Goal: Transaction & Acquisition: Purchase product/service

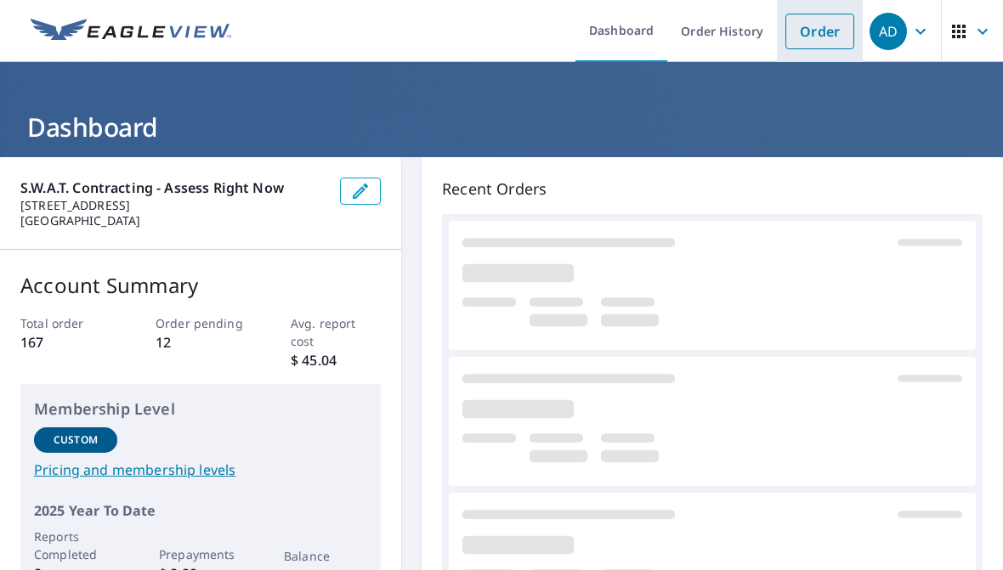
click at [841, 26] on link "Order" at bounding box center [820, 32] width 69 height 36
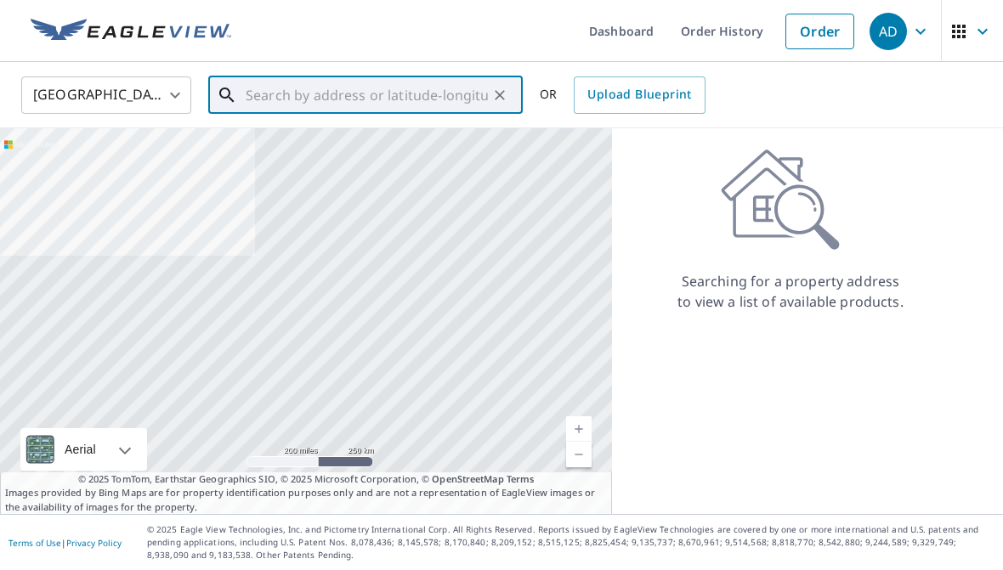
click at [338, 105] on input "text" at bounding box center [367, 95] width 242 height 48
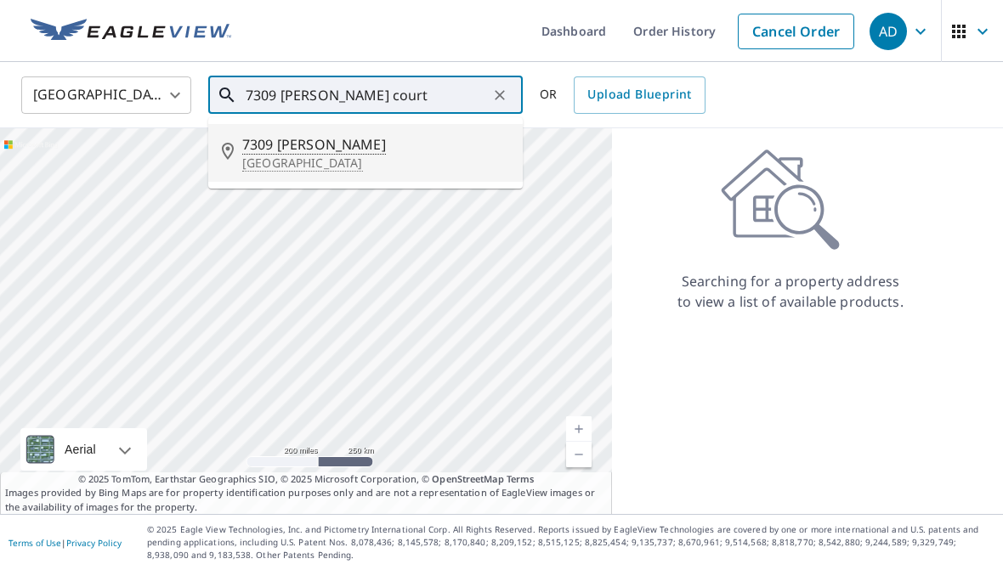
click at [258, 160] on p "[GEOGRAPHIC_DATA]" at bounding box center [375, 163] width 267 height 17
type input "[STREET_ADDRESS][PERSON_NAME]"
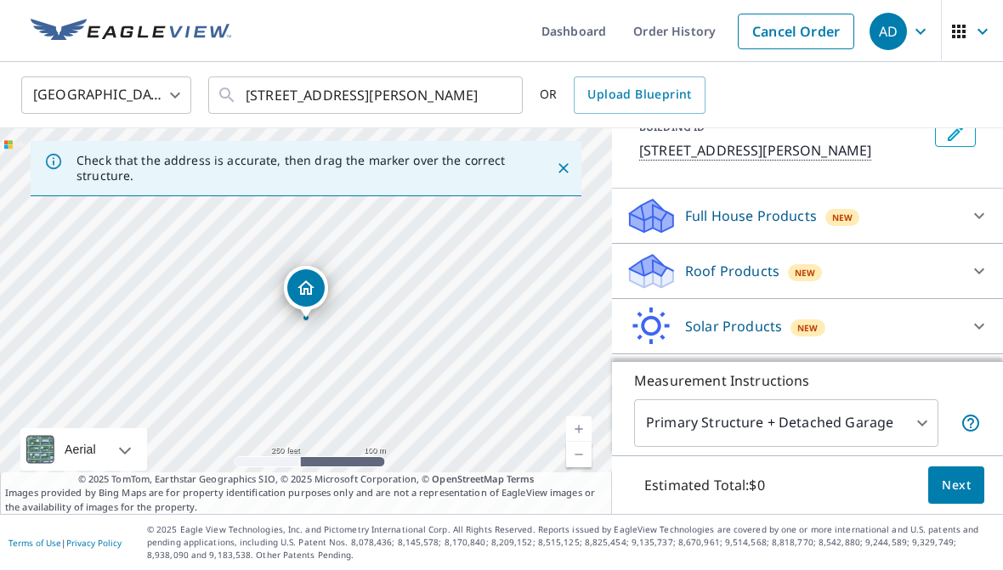
scroll to position [125, 0]
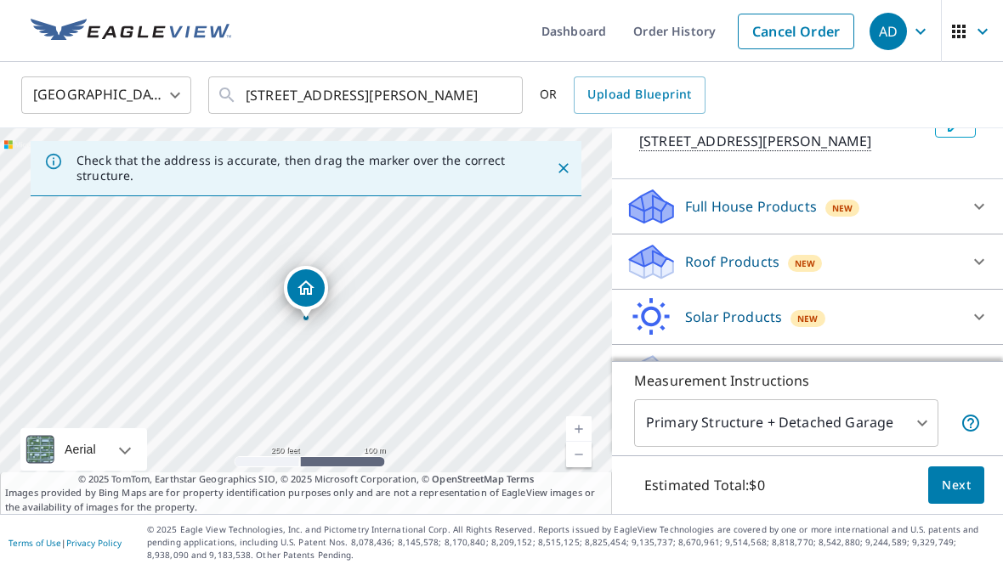
click at [925, 227] on div "Full House Products New" at bounding box center [792, 207] width 333 height 40
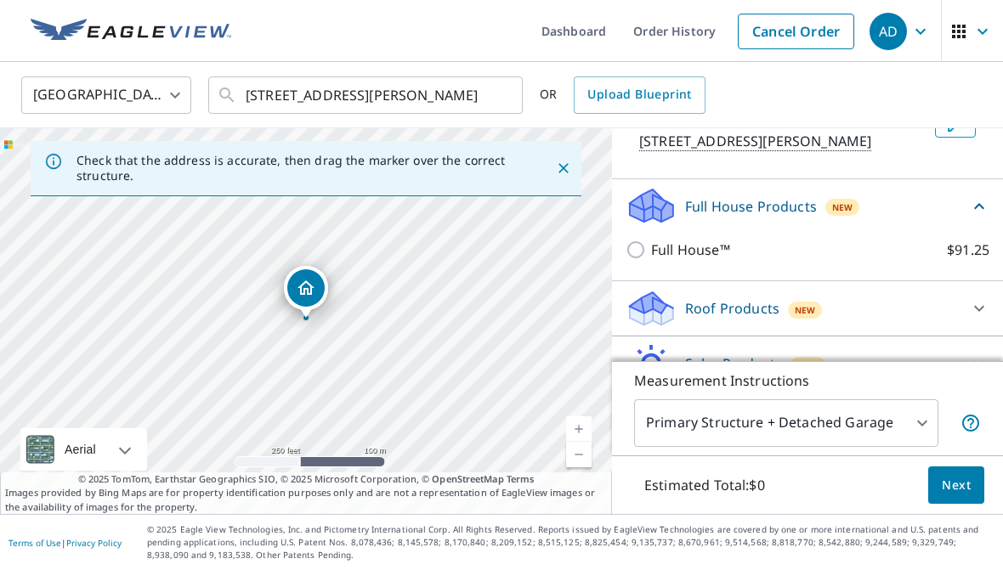
click at [634, 274] on div "Full House™ $91.25" at bounding box center [808, 250] width 364 height 48
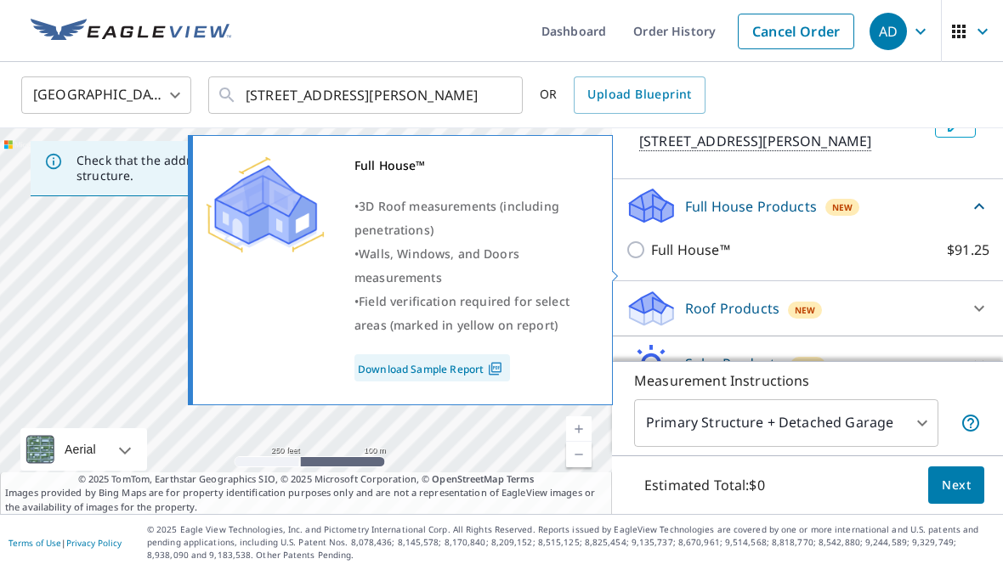
click at [636, 260] on input "Full House™ $91.25" at bounding box center [639, 250] width 26 height 20
checkbox input "true"
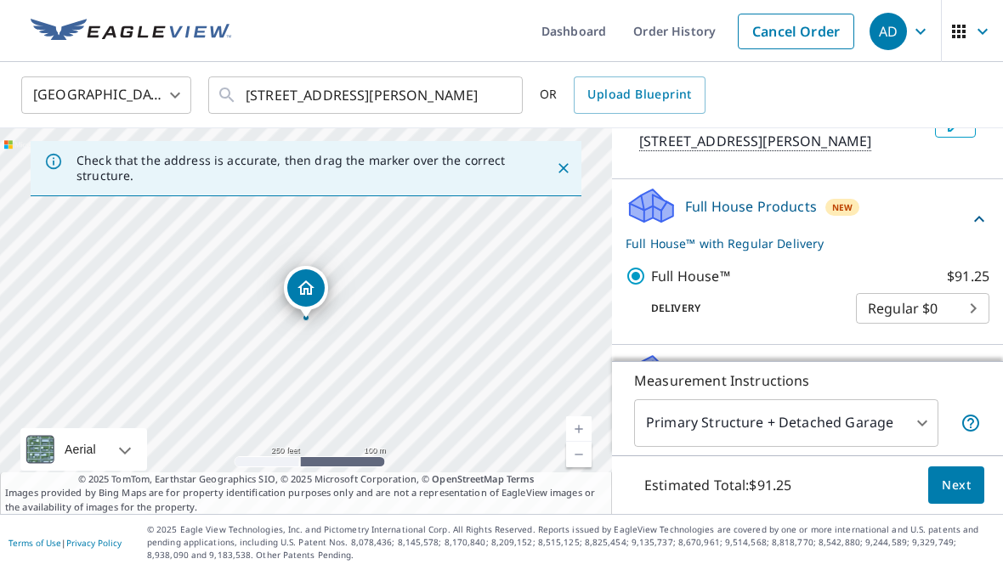
scroll to position [283, 0]
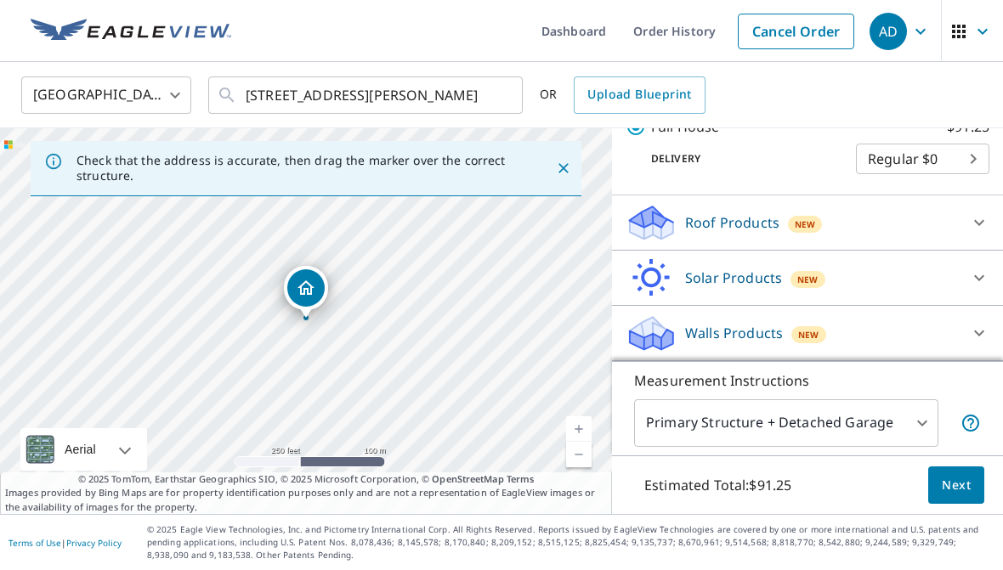
click at [976, 170] on body "AD AD Dashboard Order History Cancel Order AD [GEOGRAPHIC_DATA] [GEOGRAPHIC_DAT…" at bounding box center [501, 285] width 1003 height 570
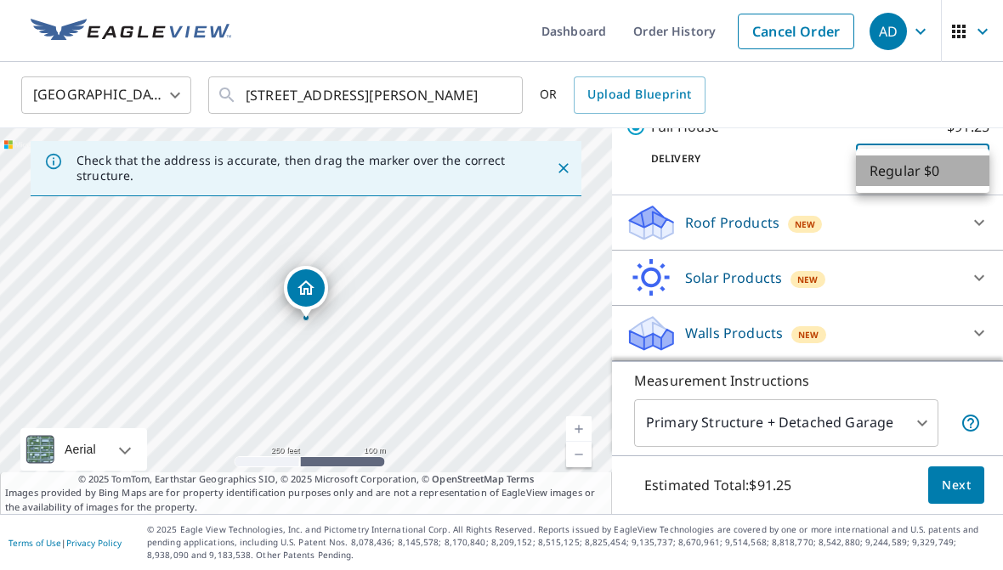
click at [953, 184] on li "Regular $0" at bounding box center [922, 171] width 133 height 31
click at [953, 184] on body "AD AD Dashboard Order History Cancel Order AD [GEOGRAPHIC_DATA] [GEOGRAPHIC_DAT…" at bounding box center [501, 285] width 1003 height 570
click at [953, 184] on li "Regular $0" at bounding box center [922, 171] width 133 height 31
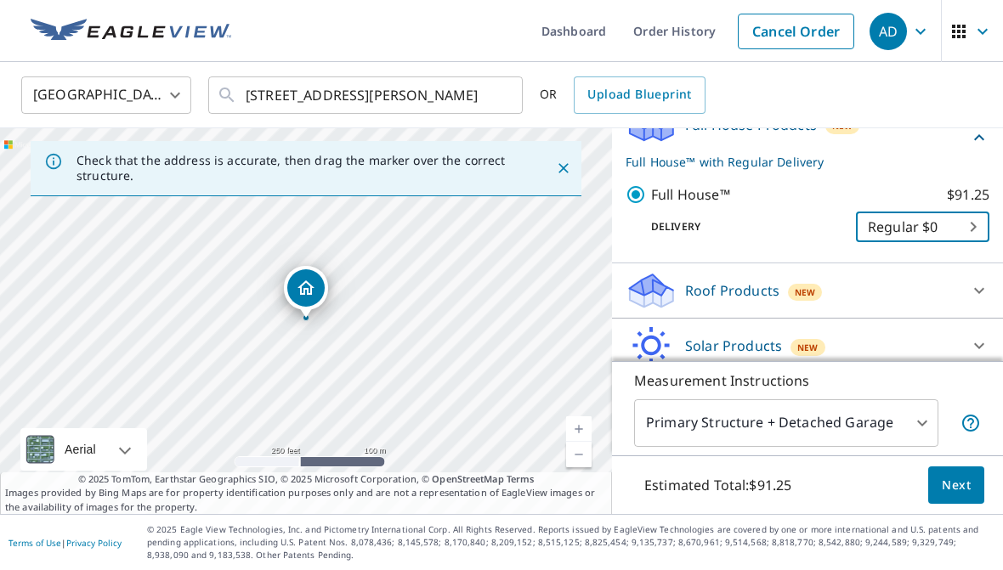
scroll to position [224, 0]
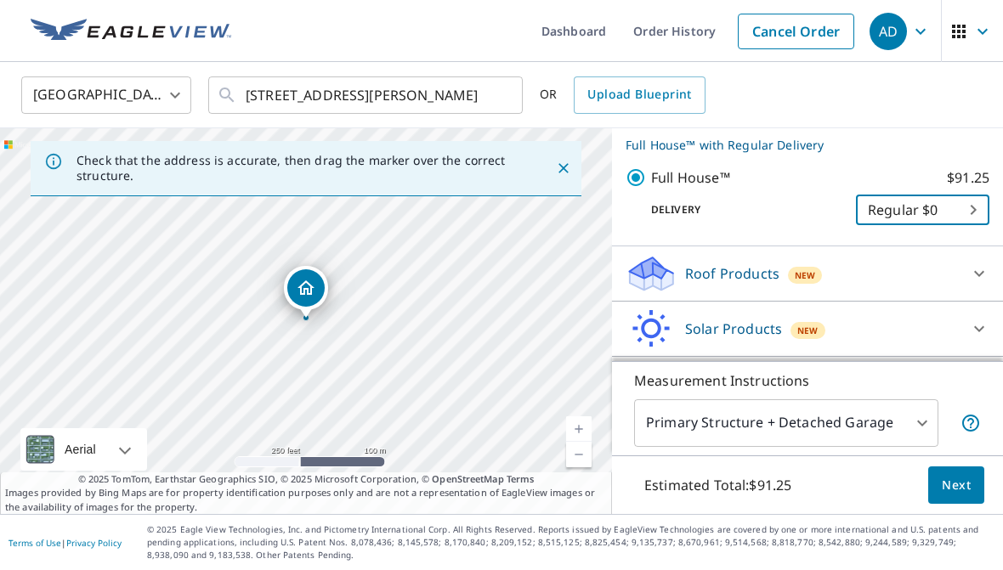
click at [967, 220] on body "AD AD Dashboard Order History Cancel Order AD [GEOGRAPHIC_DATA] [GEOGRAPHIC_DAT…" at bounding box center [501, 285] width 1003 height 570
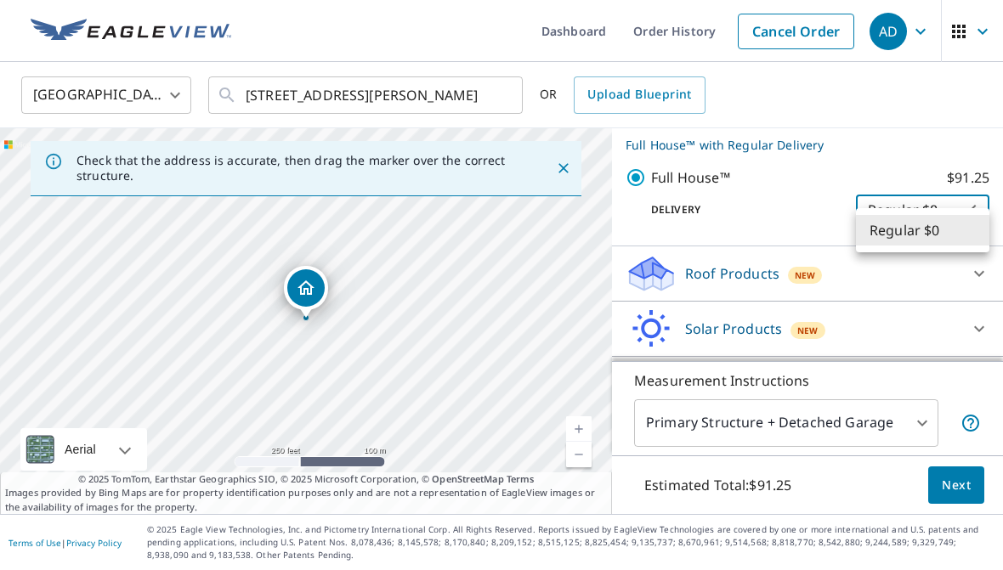
click at [952, 235] on li "Regular $0" at bounding box center [922, 230] width 133 height 31
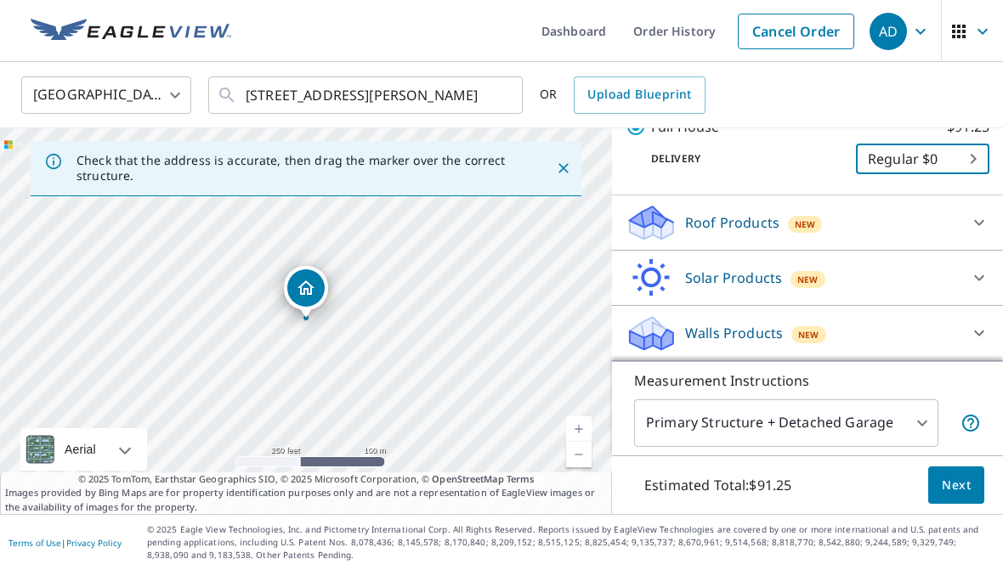
click at [899, 425] on body "AD AD Dashboard Order History Cancel Order AD [GEOGRAPHIC_DATA] [GEOGRAPHIC_DAT…" at bounding box center [501, 285] width 1003 height 570
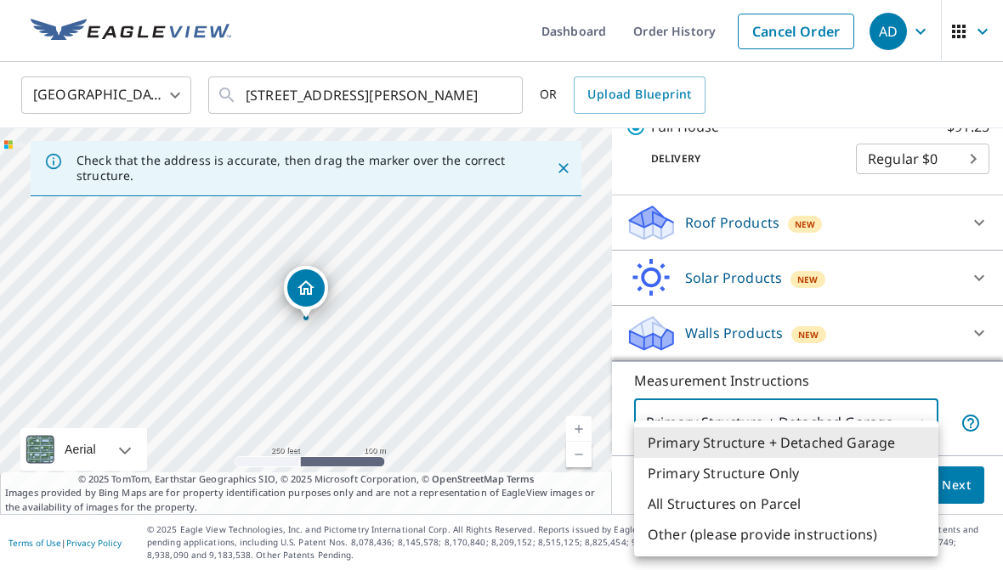
scroll to position [295, 0]
click at [806, 485] on li "Primary Structure Only" at bounding box center [786, 473] width 304 height 31
type input "2"
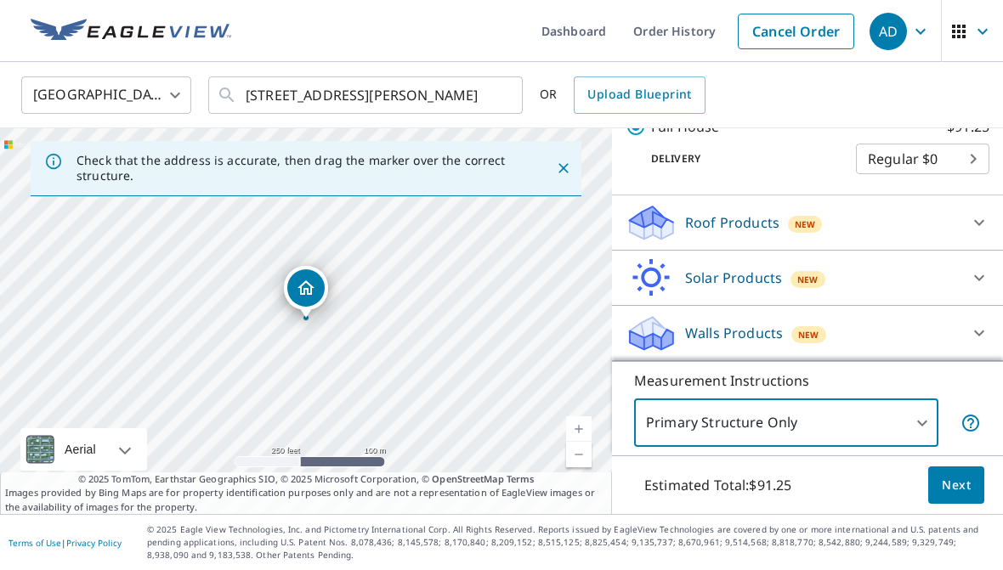
click at [867, 204] on div "Roof Products New" at bounding box center [792, 223] width 333 height 40
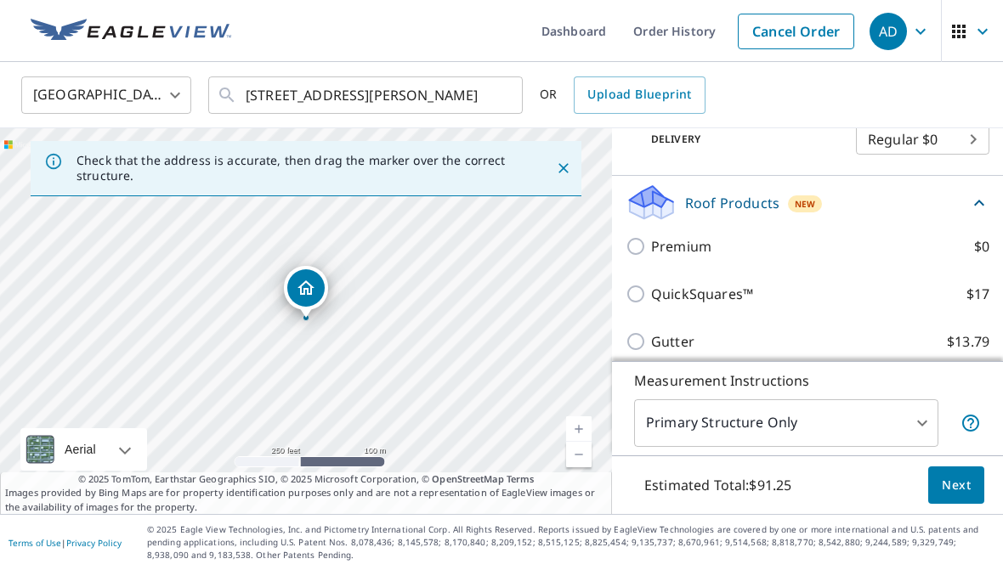
click at [644, 257] on input "Premium $0" at bounding box center [639, 246] width 26 height 20
checkbox input "true"
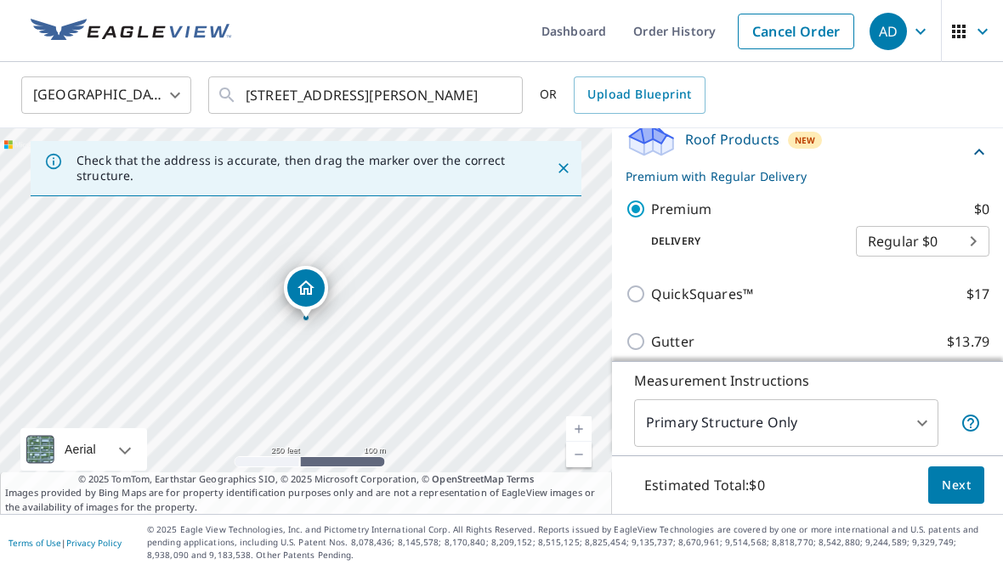
checkbox input "false"
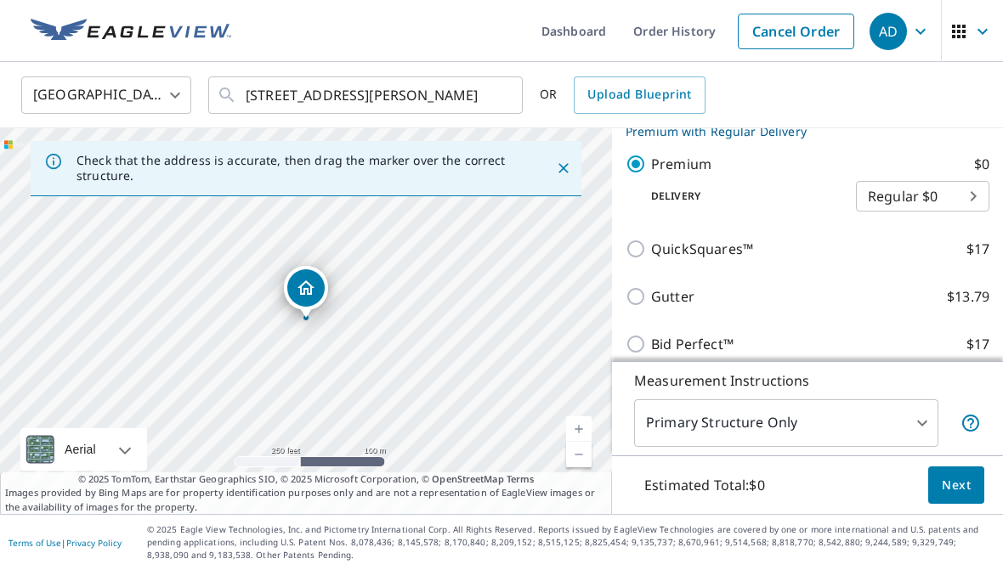
scroll to position [341, 0]
click at [956, 216] on body "AD AD Dashboard Order History Cancel Order AD [GEOGRAPHIC_DATA] [GEOGRAPHIC_DAT…" at bounding box center [501, 285] width 1003 height 570
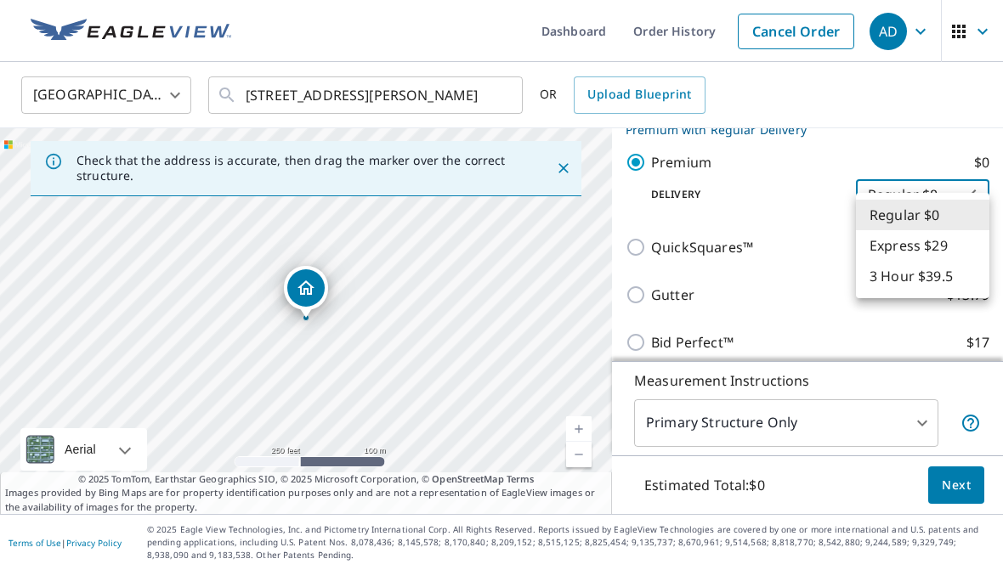
click at [948, 242] on li "Express $29" at bounding box center [922, 245] width 133 height 31
type input "4"
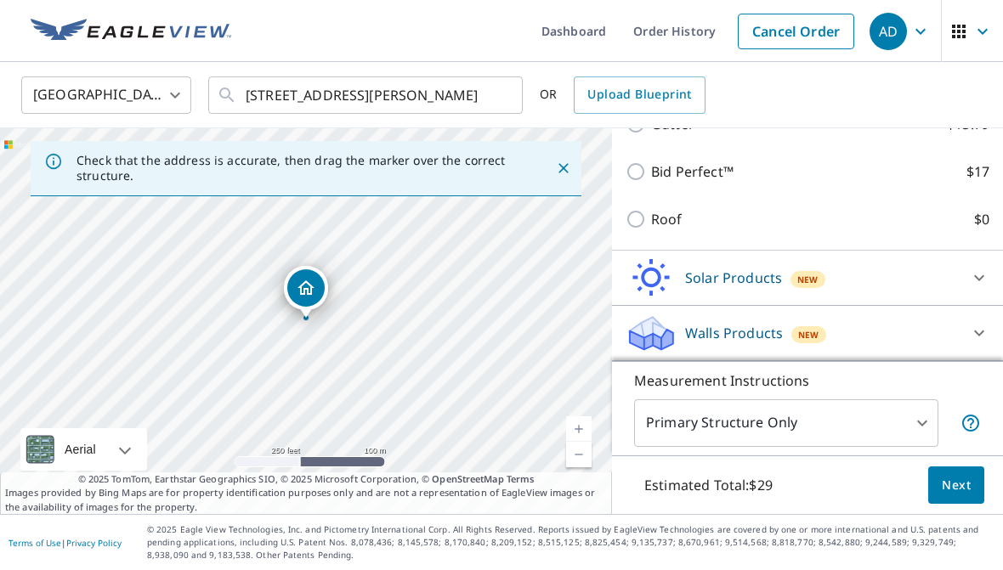
scroll to position [532, 0]
click at [963, 484] on span "Next" at bounding box center [956, 485] width 29 height 21
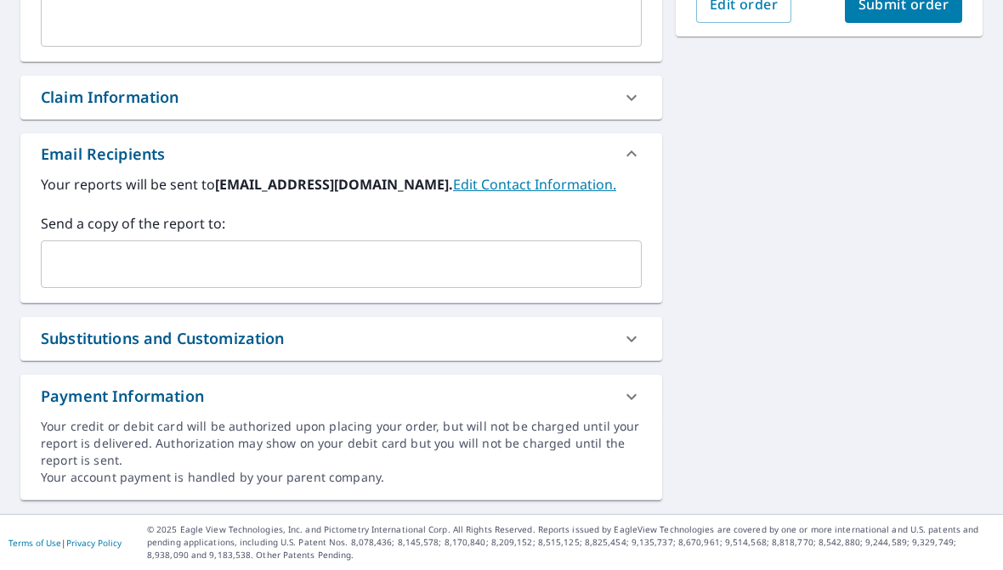
scroll to position [542, 0]
click at [71, 273] on input "text" at bounding box center [328, 264] width 560 height 32
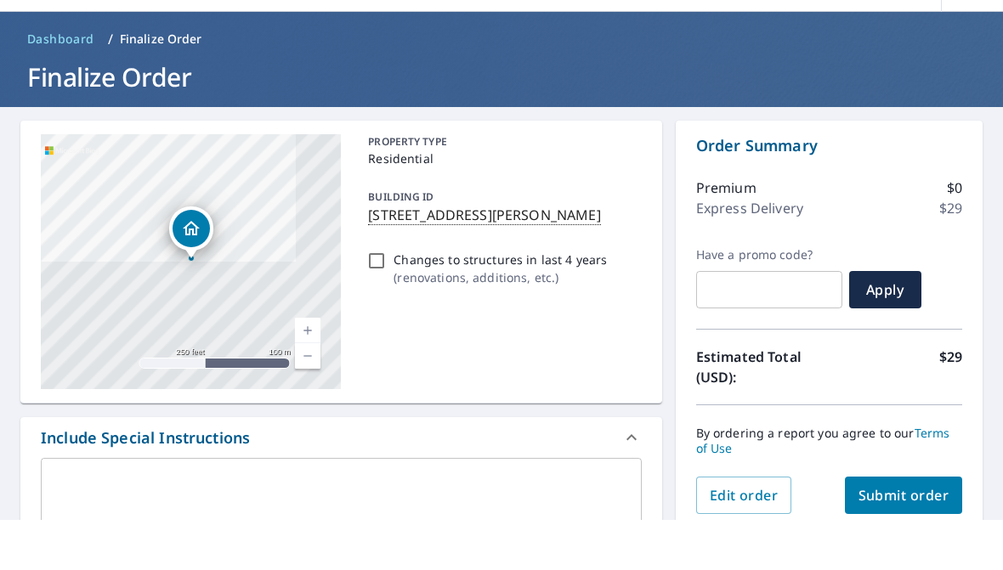
scroll to position [0, 0]
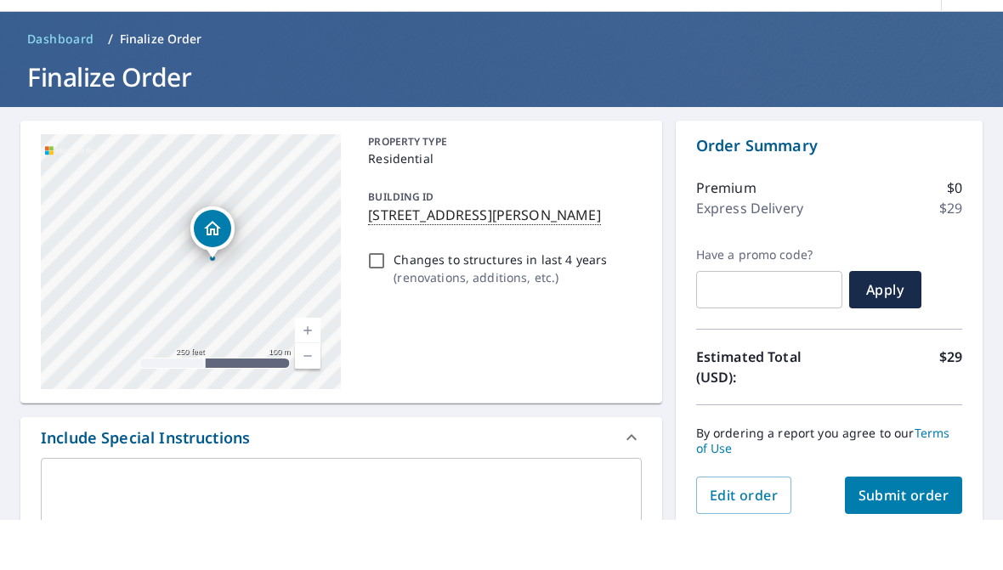
type input "[PERSON_NAME][EMAIL_ADDRESS][PERSON_NAME][DOMAIN_NAME]"
click at [99, 508] on div "x ​" at bounding box center [341, 548] width 601 height 80
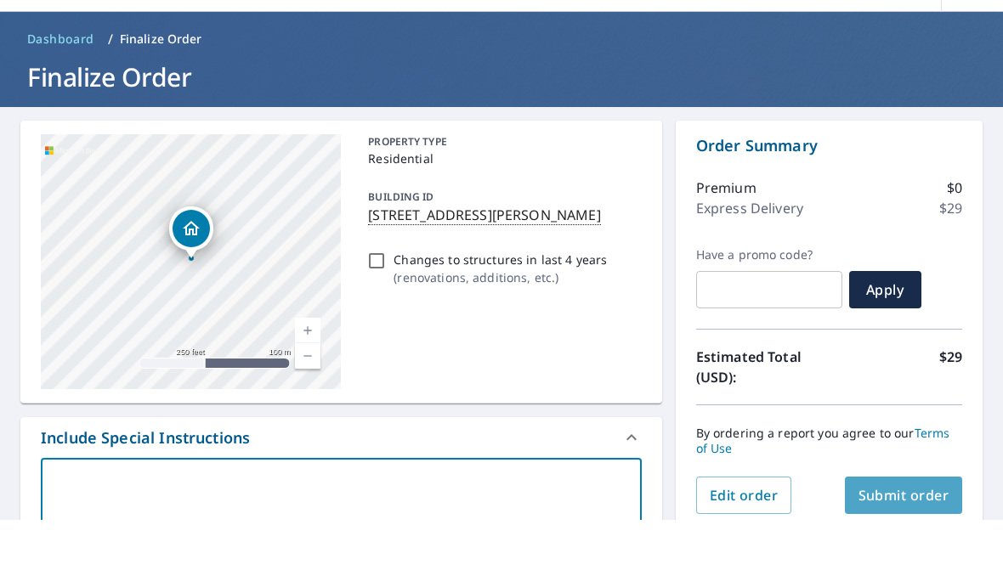
click at [910, 536] on span "Submit order" at bounding box center [904, 545] width 91 height 19
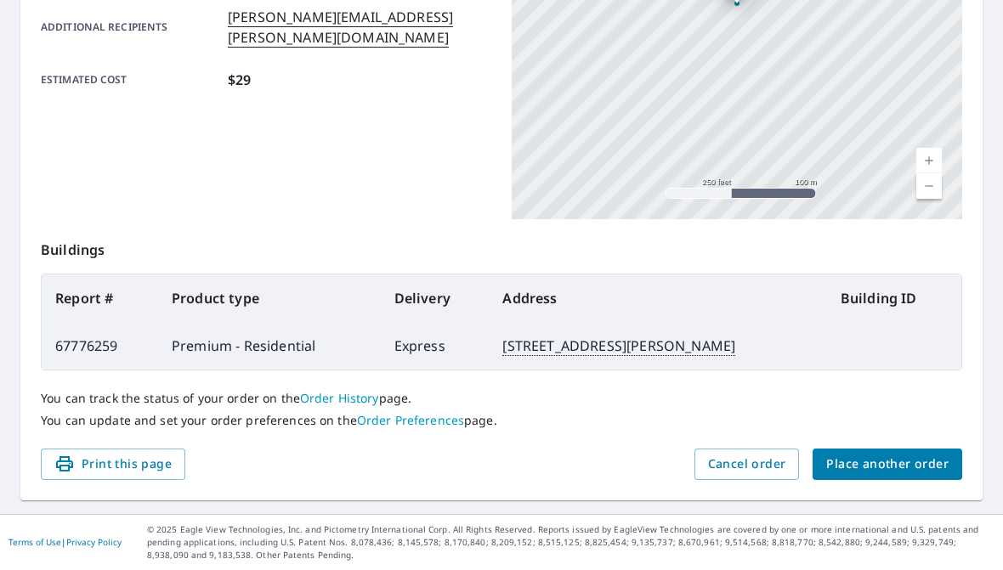
scroll to position [442, 0]
